Goal: Information Seeking & Learning: Learn about a topic

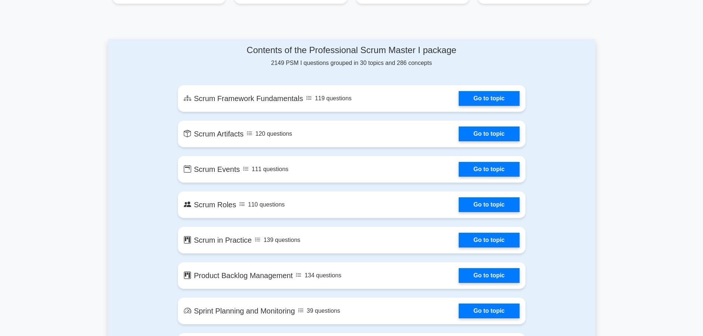
scroll to position [383, 0]
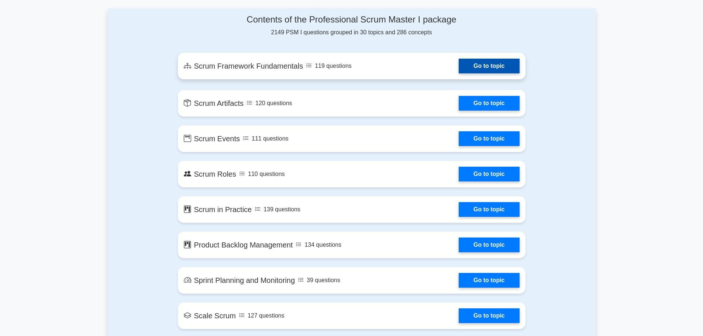
click at [459, 63] on link "Go to topic" at bounding box center [489, 66] width 61 height 15
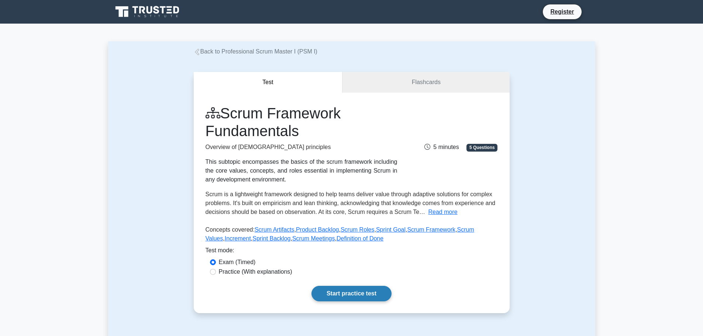
click at [350, 291] on link "Start practice test" at bounding box center [351, 293] width 80 height 15
